Goal: Task Accomplishment & Management: Manage account settings

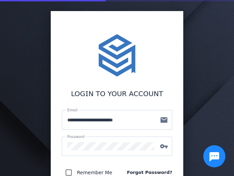
scroll to position [104, 0]
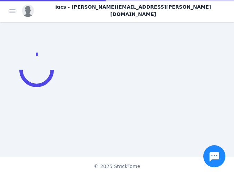
scroll to position [139, 0]
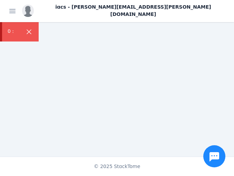
click at [216, 14] on div "iacs - [PERSON_NAME][EMAIL_ADDRESS][PERSON_NAME][DOMAIN_NAME]" at bounding box center [125, 10] width 207 height 15
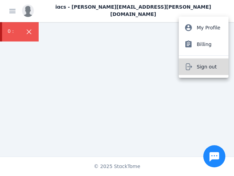
click at [209, 65] on span "Sign out" at bounding box center [207, 67] width 20 height 8
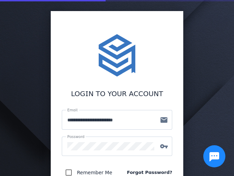
scroll to position [104, 0]
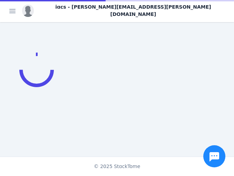
scroll to position [139, 0]
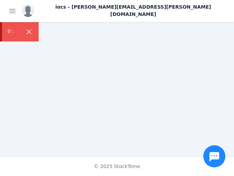
click at [209, 6] on div "iacs - [PERSON_NAME][EMAIL_ADDRESS][PERSON_NAME][DOMAIN_NAME]" at bounding box center [125, 10] width 207 height 15
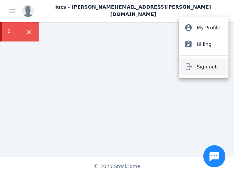
click at [196, 66] on button "Sign out" at bounding box center [204, 66] width 50 height 17
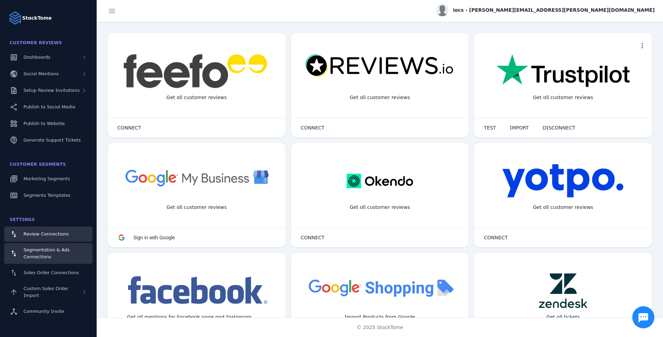
click at [68, 257] on div "Segmentation & Ads Connections" at bounding box center [55, 254] width 64 height 14
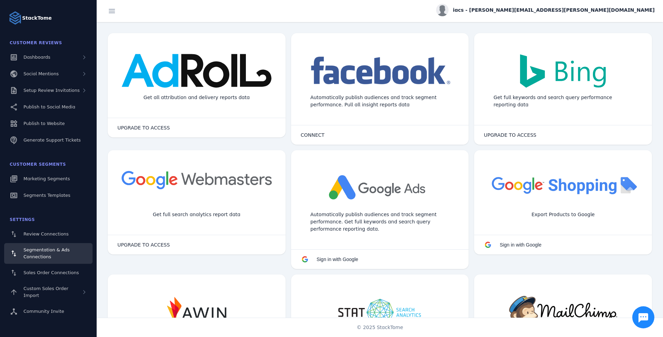
click at [74, 226] on div "Settings" at bounding box center [48, 220] width 88 height 14
click at [73, 232] on link "Review Connections" at bounding box center [48, 234] width 88 height 15
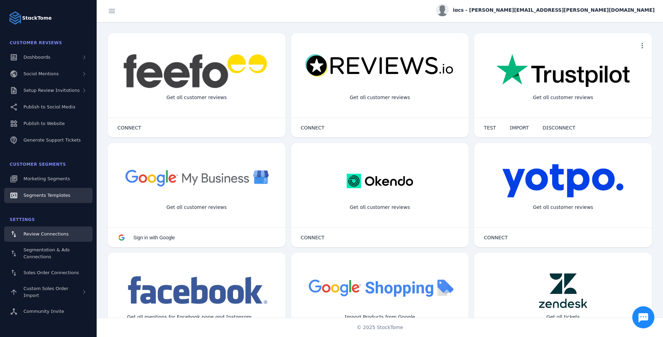
click at [37, 188] on link "Segments Templates" at bounding box center [48, 195] width 88 height 15
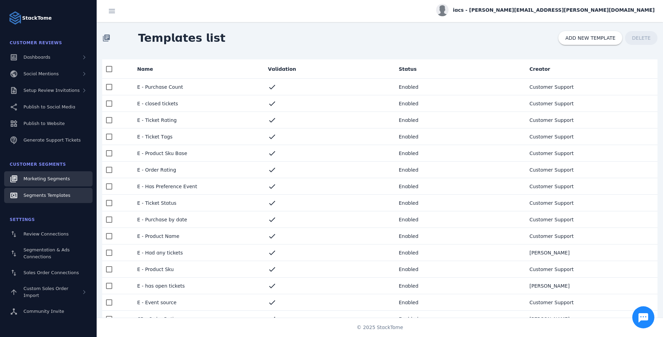
click at [44, 177] on span "Marketing Segments" at bounding box center [46, 178] width 46 height 5
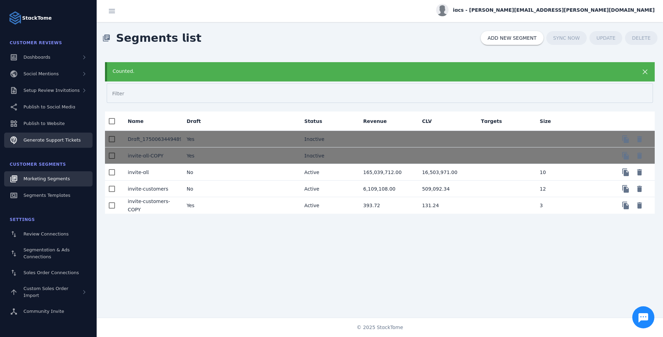
click at [73, 144] on link "Generate Support Tickets" at bounding box center [48, 140] width 88 height 15
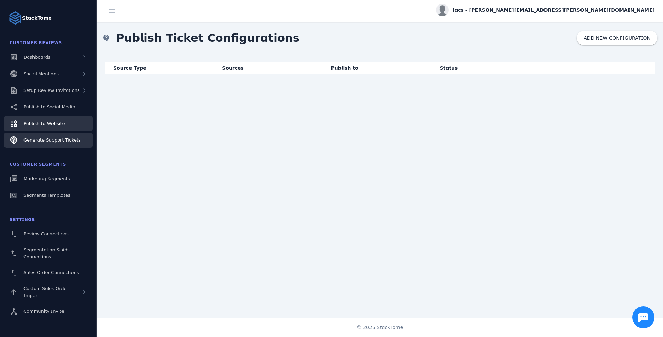
click at [73, 127] on link "Publish to Website" at bounding box center [48, 123] width 88 height 15
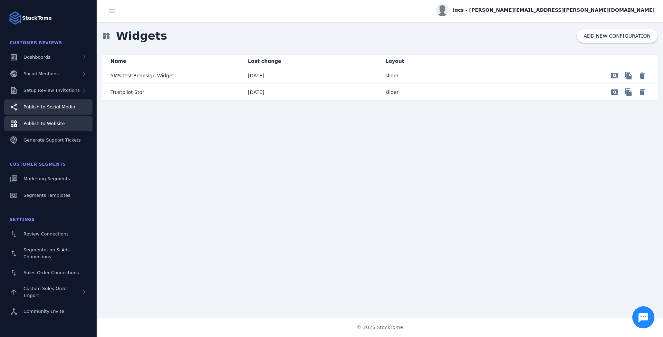
click at [80, 102] on link "Publish to Social Media" at bounding box center [48, 106] width 88 height 15
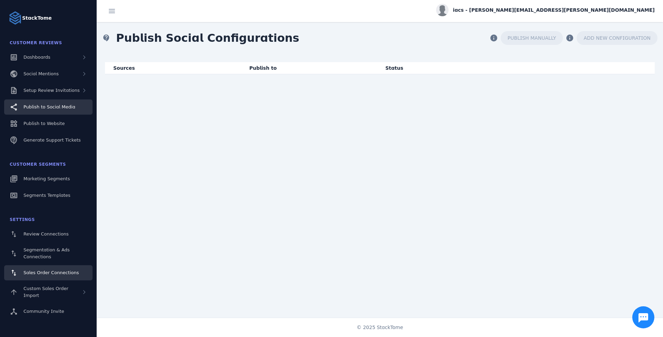
click at [54, 275] on span "Sales Order Connections" at bounding box center [50, 272] width 55 height 5
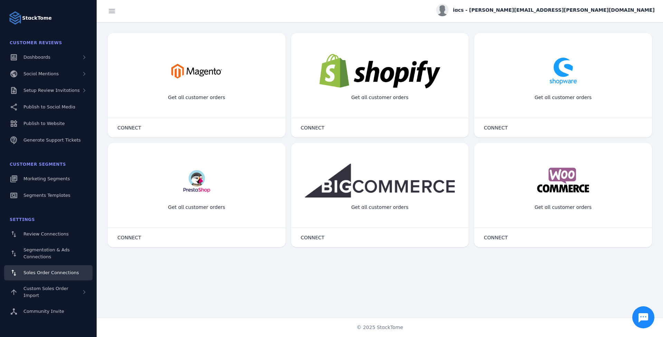
click at [188, 93] on div "Get all customer orders" at bounding box center [197, 97] width 68 height 18
click at [135, 125] on span "CONNECT" at bounding box center [129, 127] width 24 height 5
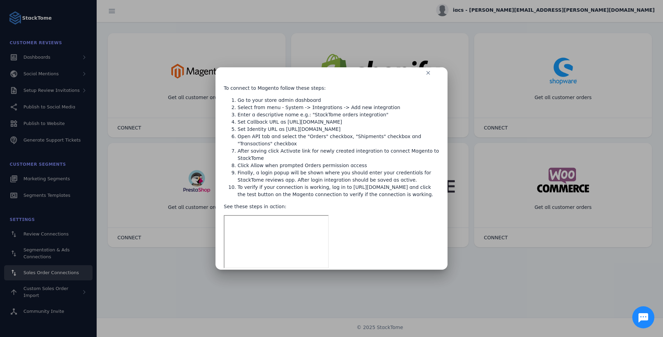
scroll to position [18, 0]
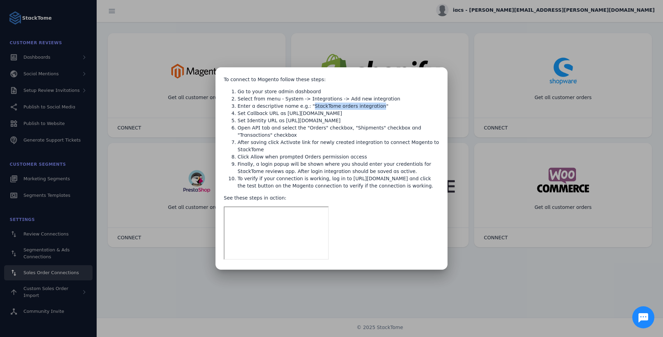
drag, startPoint x: 304, startPoint y: 106, endPoint x: 365, endPoint y: 108, distance: 61.2
click at [365, 108] on li "Enter a descriptive name e.g.: "StackTome orders integration"" at bounding box center [339, 106] width 202 height 7
drag, startPoint x: 365, startPoint y: 108, endPoint x: 361, endPoint y: 107, distance: 3.5
copy li "StackTome orders integration"
drag, startPoint x: 280, startPoint y: 113, endPoint x: 395, endPoint y: 116, distance: 114.7
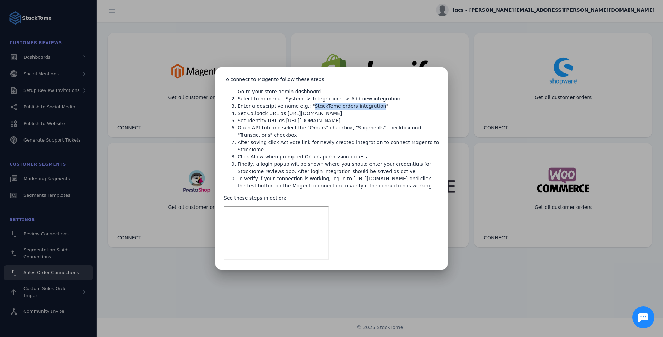
click at [395, 116] on li "Set Callback URL as [URL][DOMAIN_NAME]" at bounding box center [339, 113] width 202 height 7
drag, startPoint x: 395, startPoint y: 116, endPoint x: 349, endPoint y: 112, distance: 45.8
copy li "https://services.stacktome.com/auth/v1/magento"
drag, startPoint x: 279, startPoint y: 121, endPoint x: 420, endPoint y: 123, distance: 141.0
click at [420, 123] on li "Set Identity URL as [URL][DOMAIN_NAME]" at bounding box center [339, 120] width 202 height 7
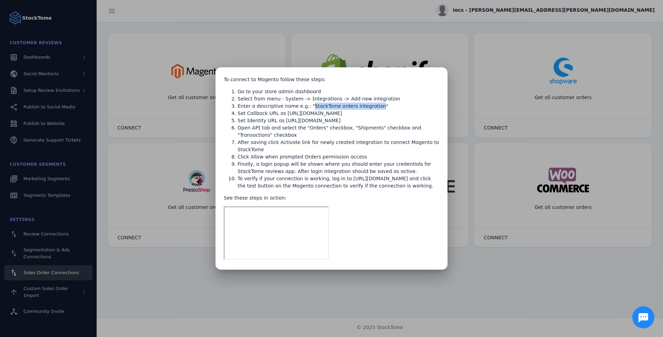
drag, startPoint x: 420, startPoint y: 123, endPoint x: 402, endPoint y: 121, distance: 17.7
copy li "https://app.stacktome.com/settings/sales-connections/magento"
click at [441, 256] on div "close To connect to Magento follow these steps: Go to your store admin dashboar…" at bounding box center [332, 168] width 232 height 202
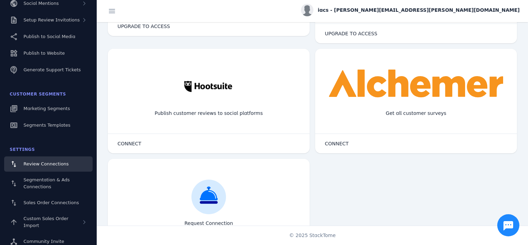
scroll to position [512, 0]
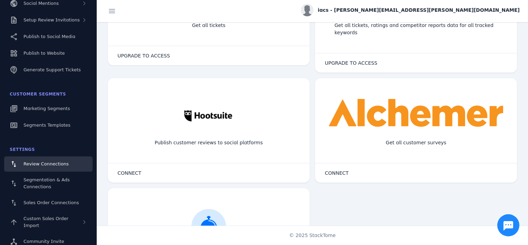
click at [452, 13] on span "iacs - [PERSON_NAME][EMAIL_ADDRESS][PERSON_NAME][DOMAIN_NAME]" at bounding box center [418, 10] width 202 height 7
click at [484, 64] on button "Sign out" at bounding box center [495, 66] width 50 height 17
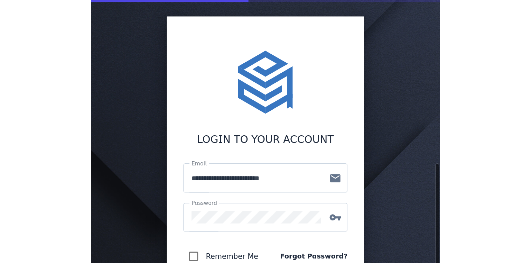
scroll to position [69, 0]
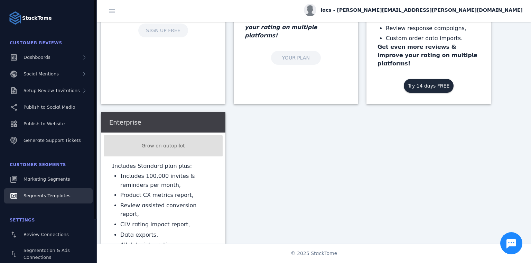
scroll to position [53, 0]
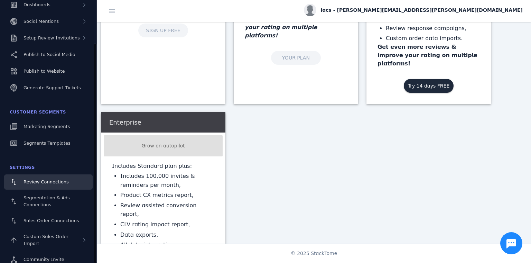
click at [62, 177] on link "Review Connections" at bounding box center [48, 181] width 88 height 15
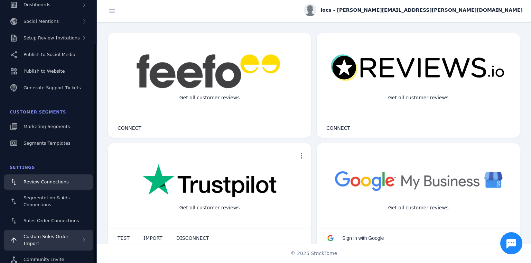
click at [74, 177] on div "Custom Sales Order Import" at bounding box center [48, 239] width 88 height 21
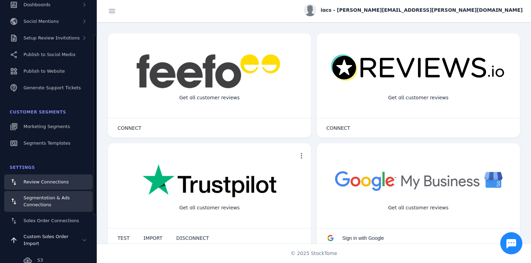
click at [69, 177] on div "Segmentation & Ads Connections" at bounding box center [55, 201] width 64 height 14
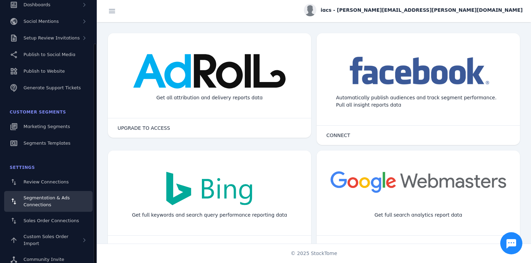
scroll to position [53, 0]
click at [52, 127] on span "Marketing Segments" at bounding box center [46, 126] width 46 height 5
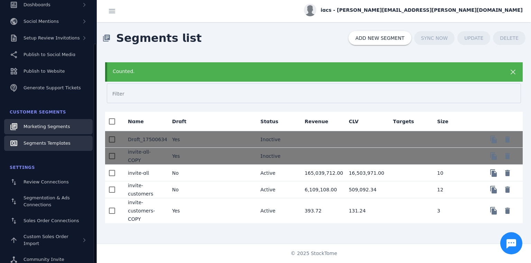
click at [67, 143] on link "Segments Templates" at bounding box center [48, 142] width 88 height 15
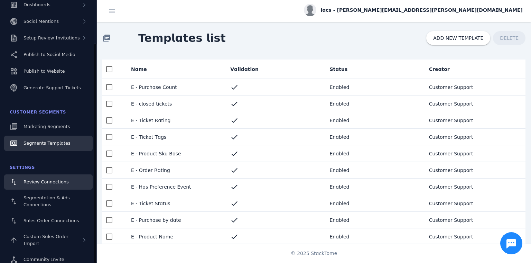
click at [72, 177] on link "Review Connections" at bounding box center [48, 181] width 88 height 15
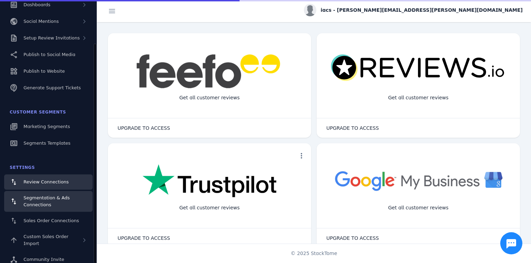
click at [74, 177] on div "Segmentation & Ads Connections" at bounding box center [55, 201] width 64 height 14
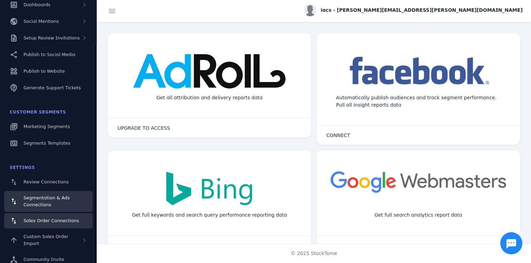
click at [86, 177] on link "Sales Order Connections" at bounding box center [48, 220] width 88 height 15
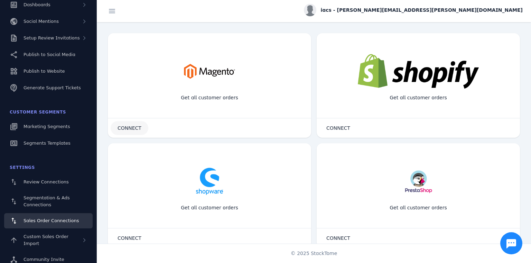
click at [133, 127] on span "CONNECT" at bounding box center [129, 127] width 24 height 5
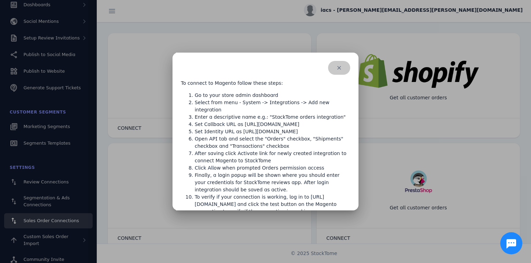
click at [235, 70] on span "button" at bounding box center [339, 67] width 22 height 17
